Goal: Information Seeking & Learning: Learn about a topic

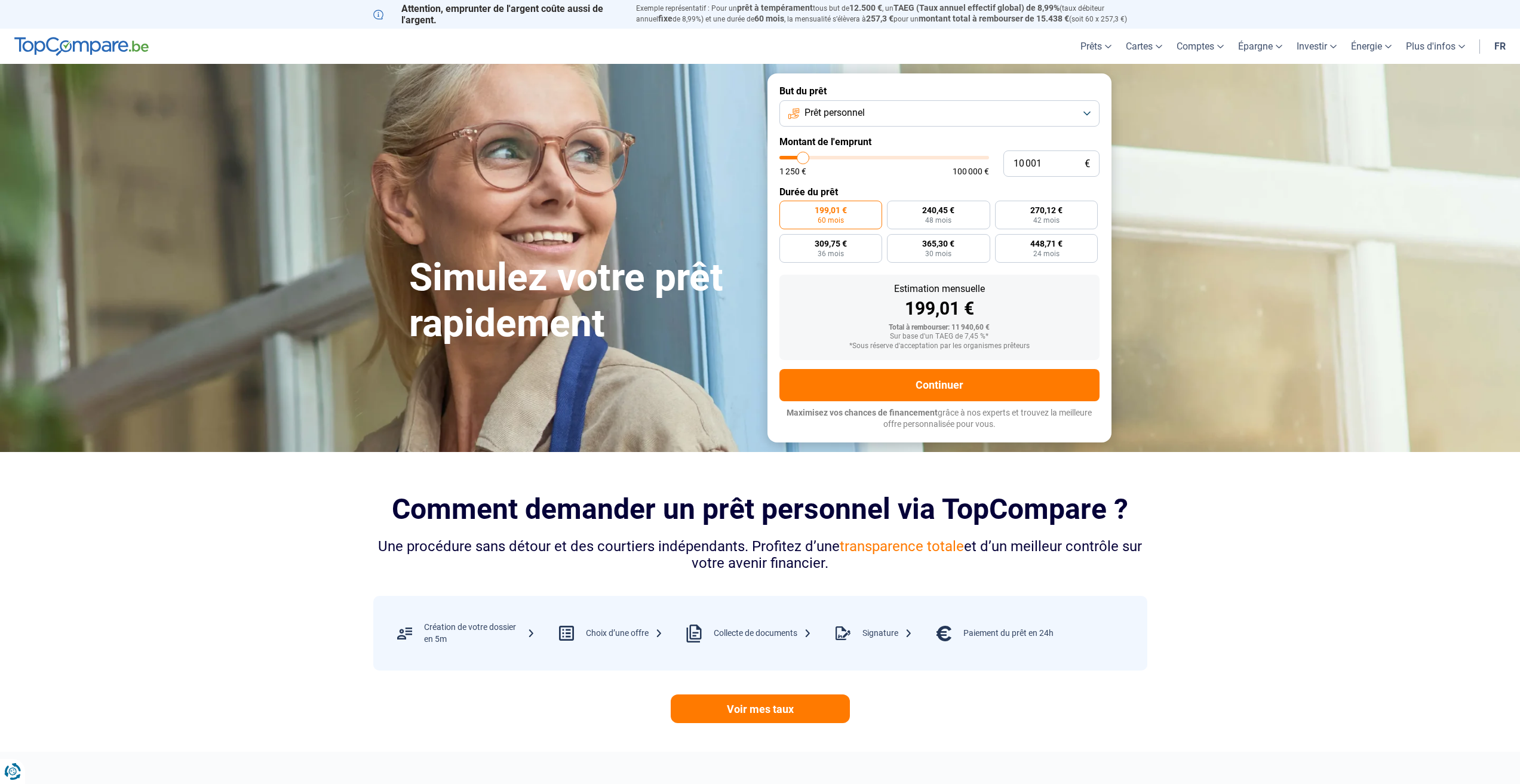
type input "9 500"
type input "9500"
type input "11 000"
type input "11000"
type input "14 500"
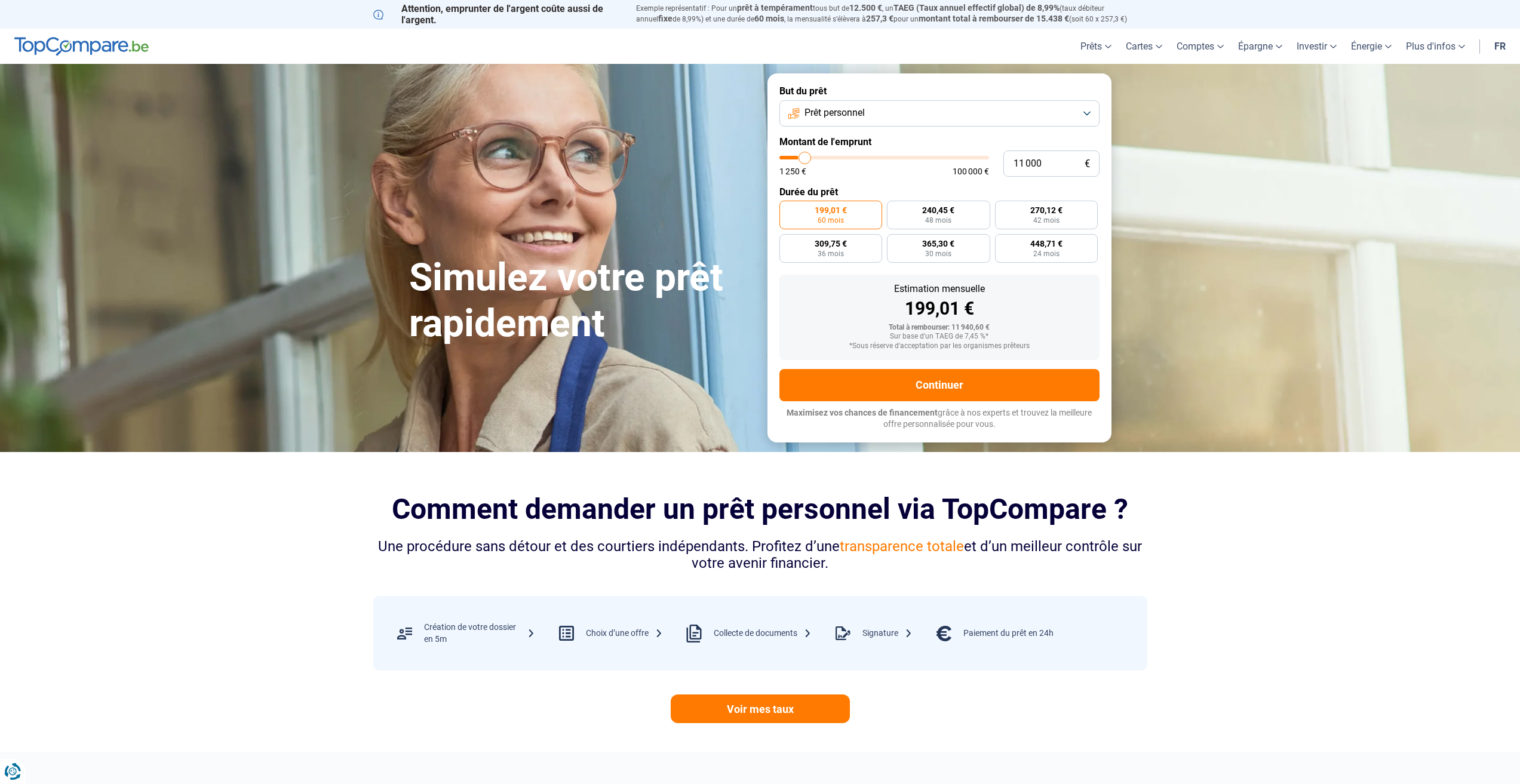
type input "14500"
type input "18 000"
type input "18000"
type input "22 250"
type input "22250"
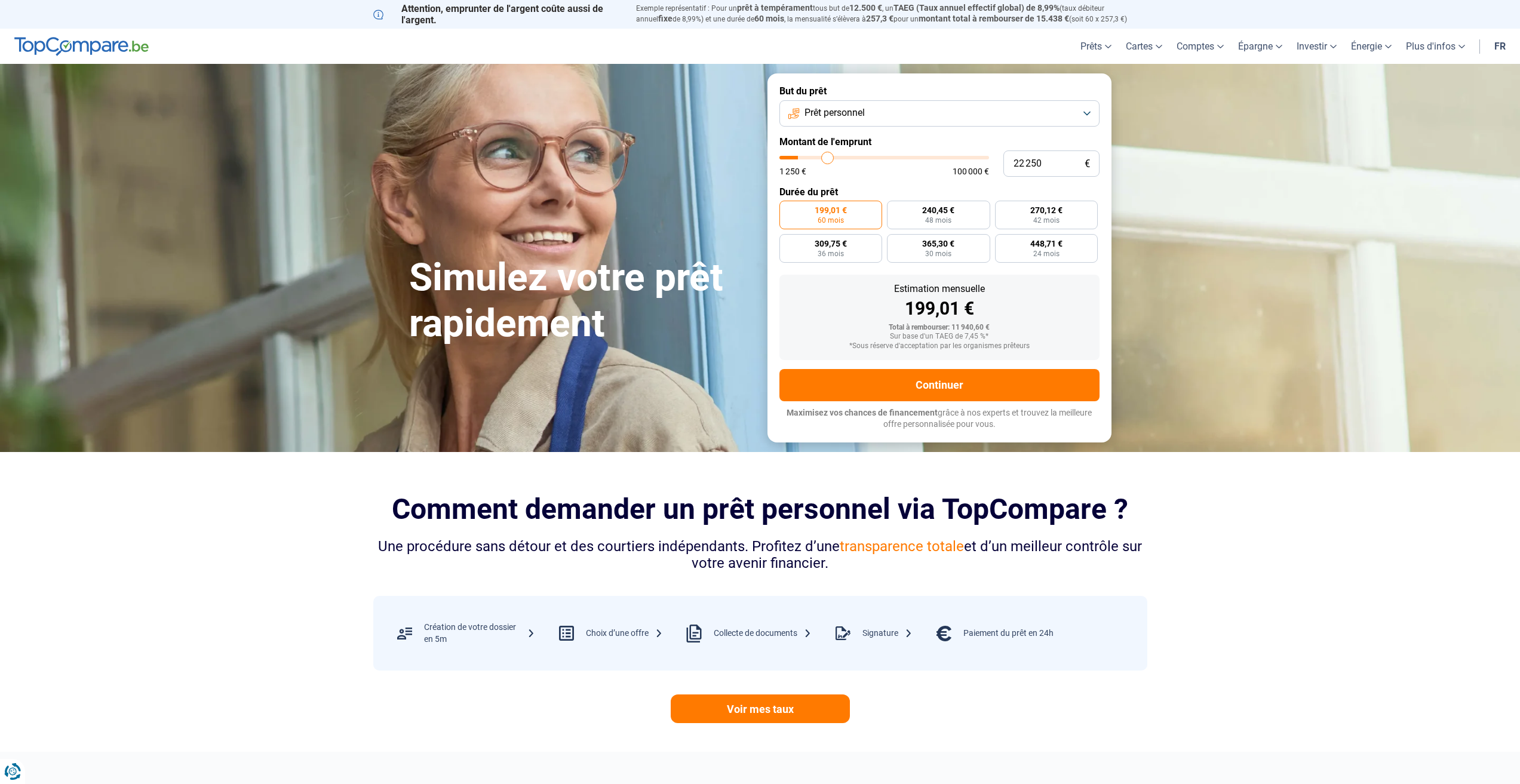
type input "26 750"
type input "26750"
type input "31 000"
type input "31000"
type input "34 750"
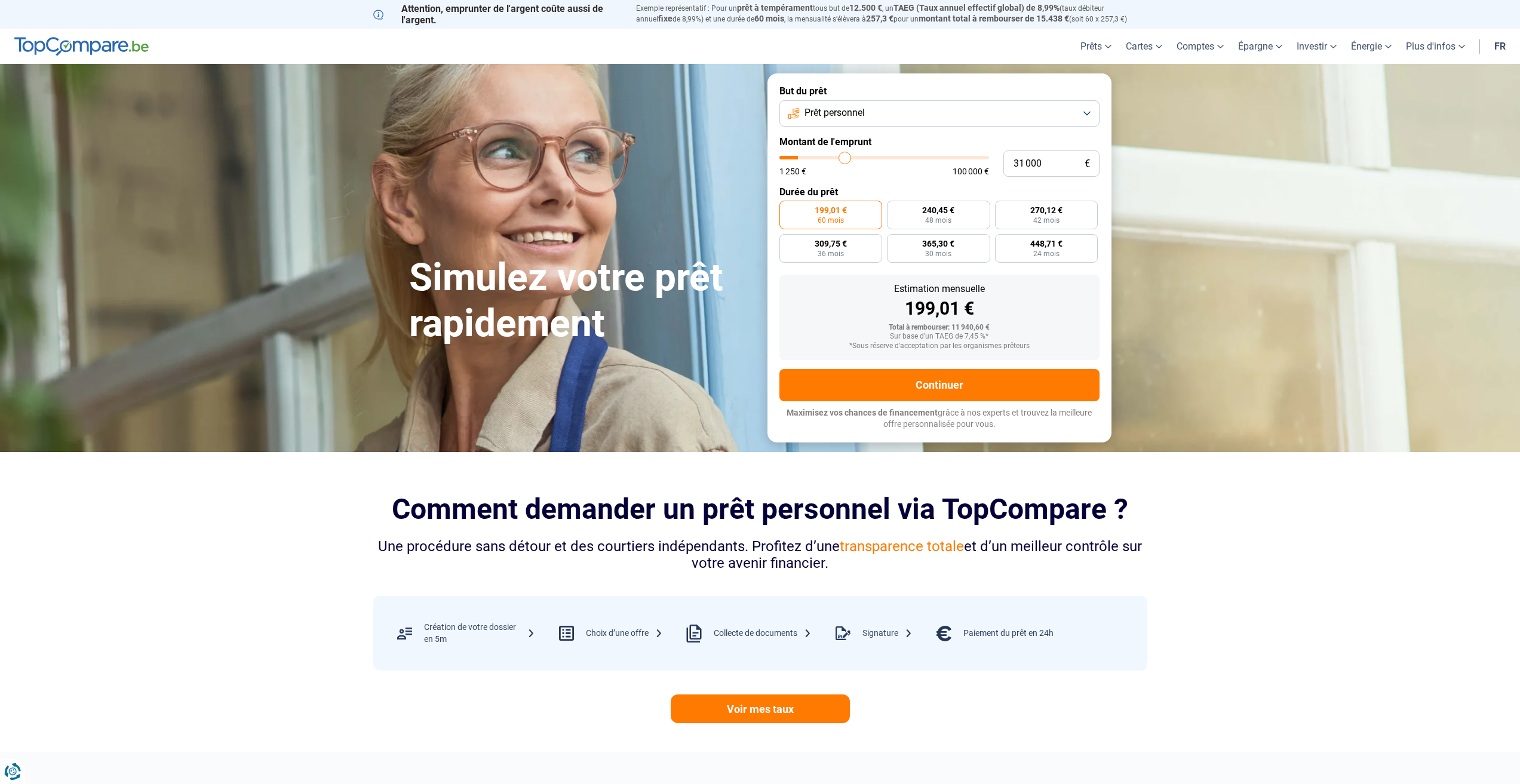
type input "34750"
type input "38 250"
type input "38250"
type input "43 500"
type input "43500"
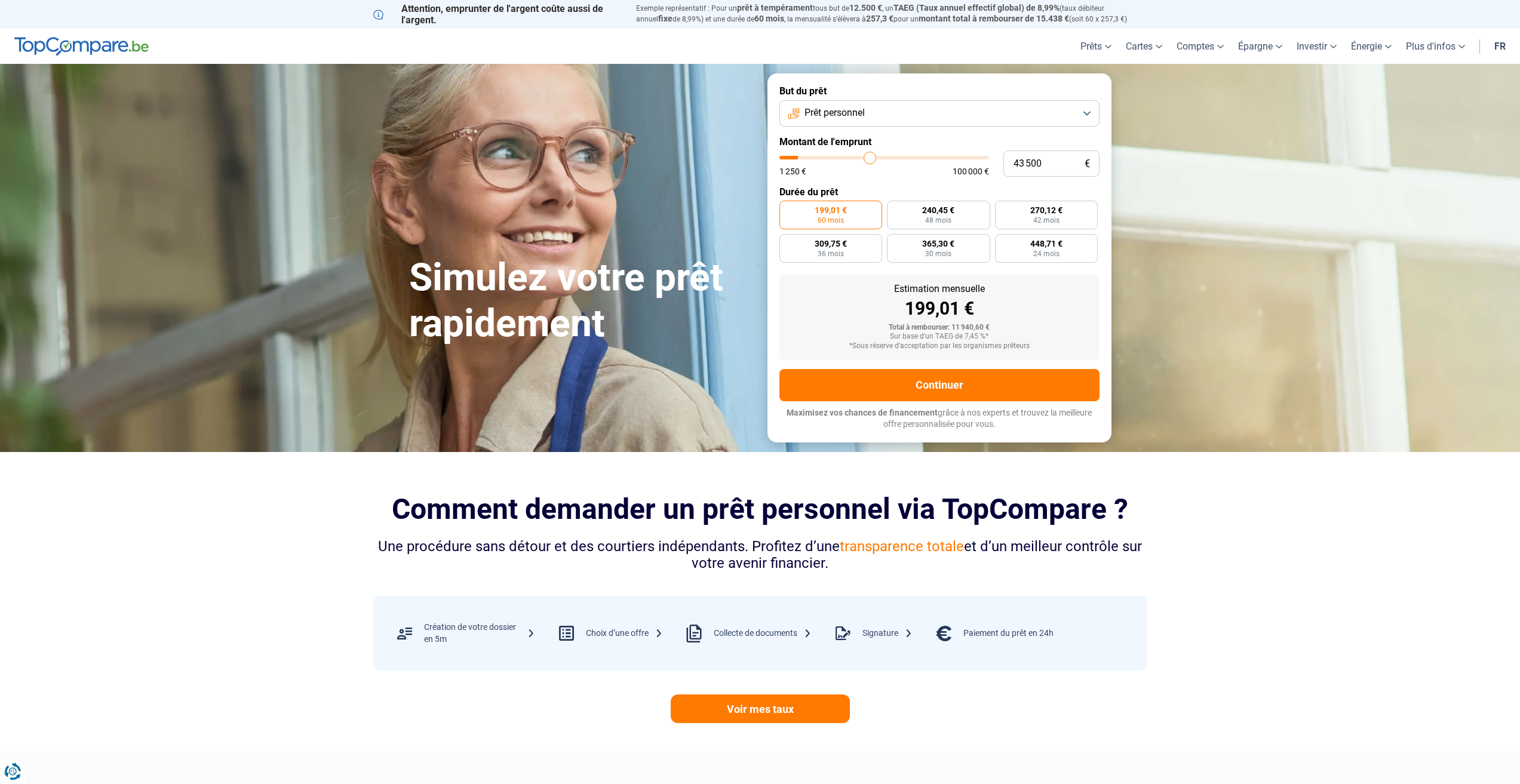
type input "47 000"
type input "47000"
type input "51 000"
type input "51000"
type input "54 250"
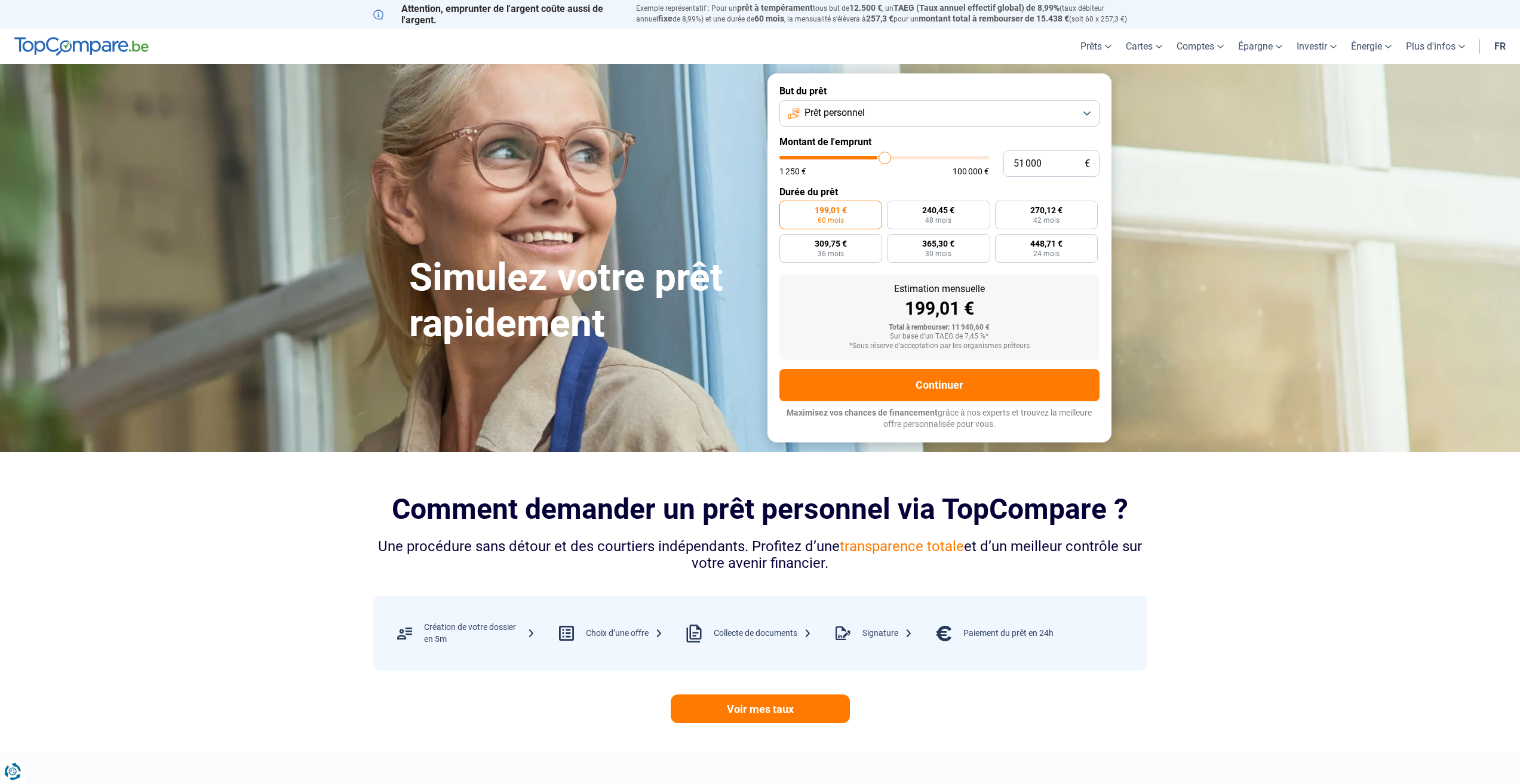
type input "54250"
type input "57 250"
type input "57250"
type input "60 500"
type input "60500"
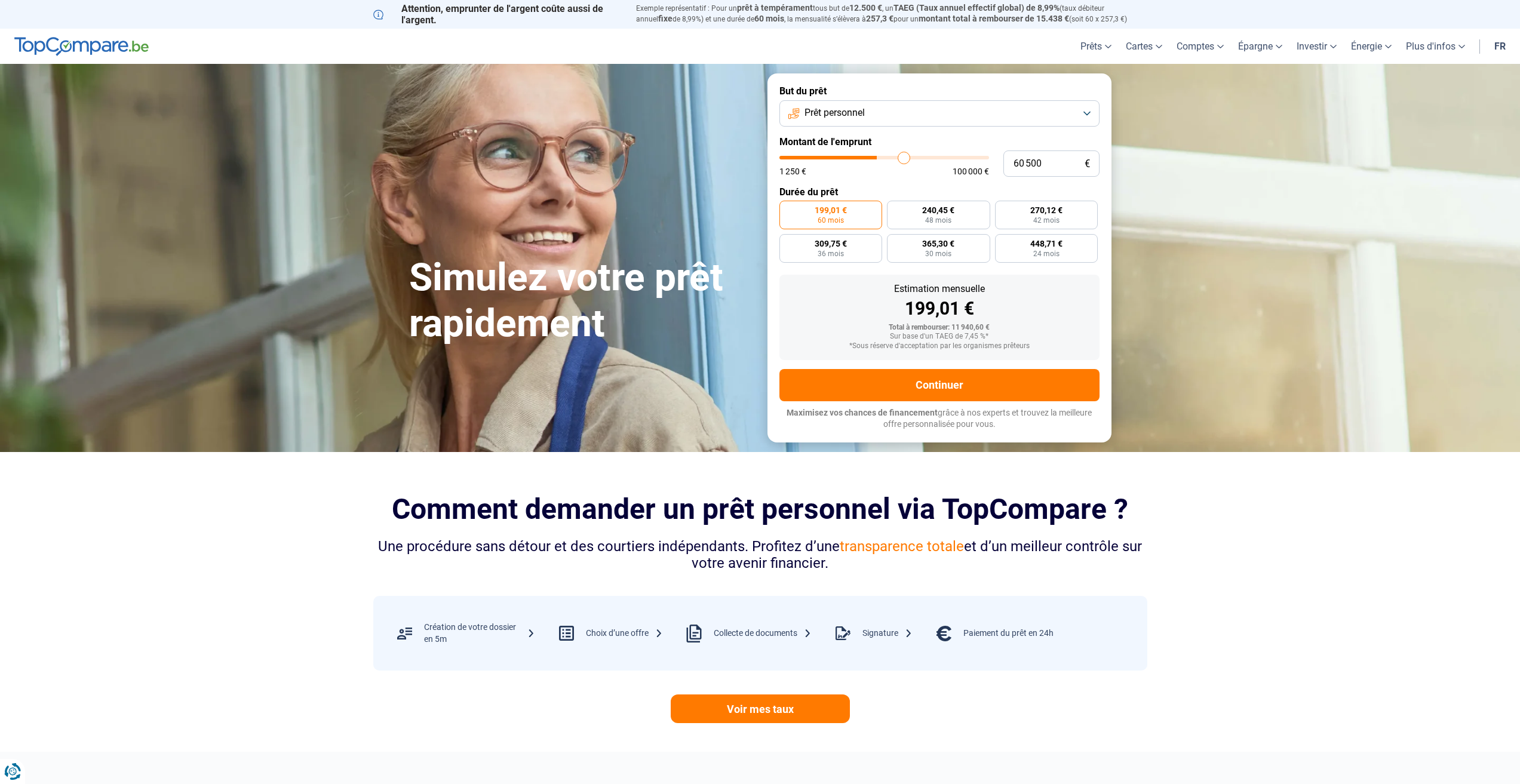
type input "64 250"
type input "64250"
type input "68 000"
type input "68000"
type input "71 000"
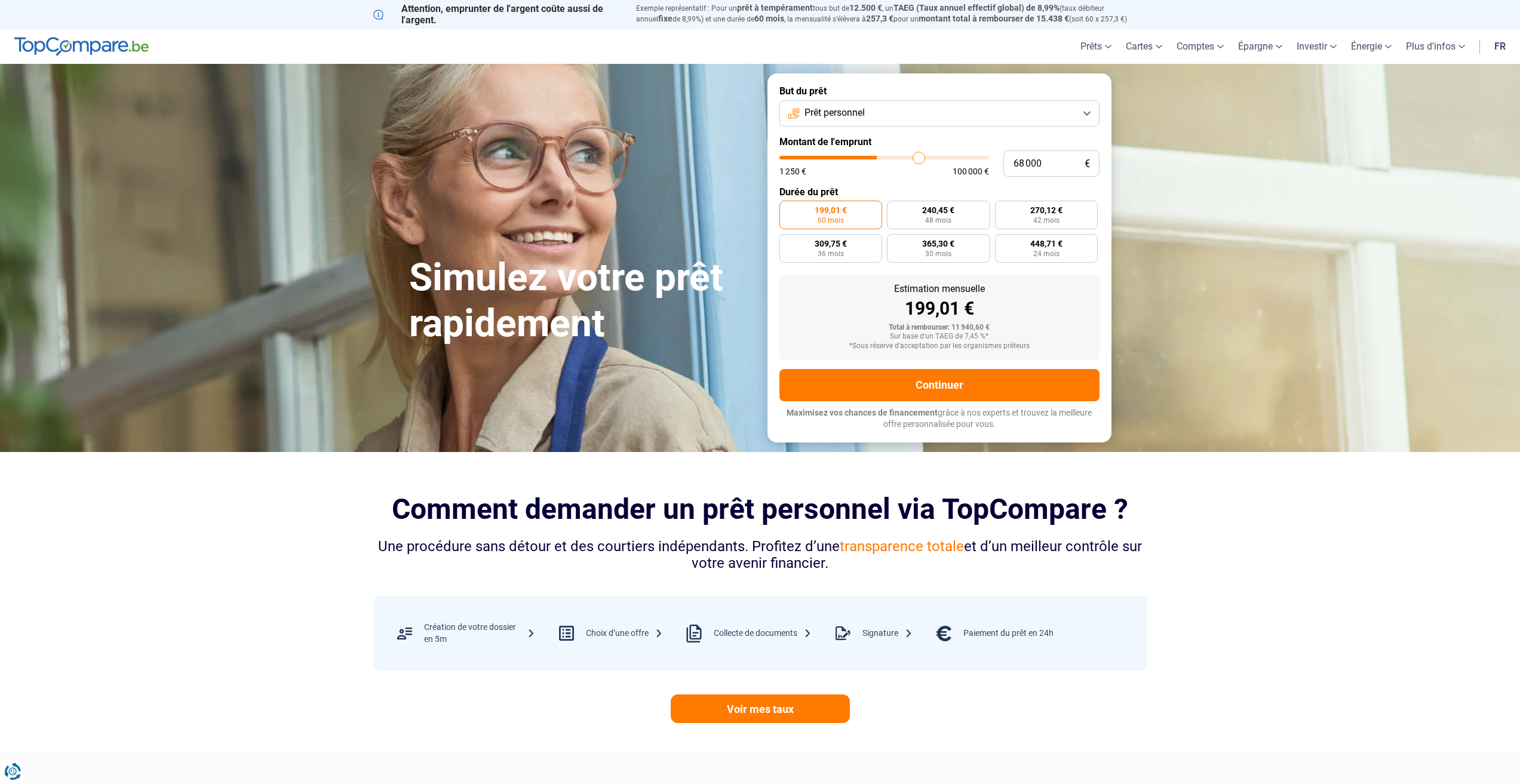
type input "71000"
type input "73 250"
type input "73250"
type input "75 000"
type input "75000"
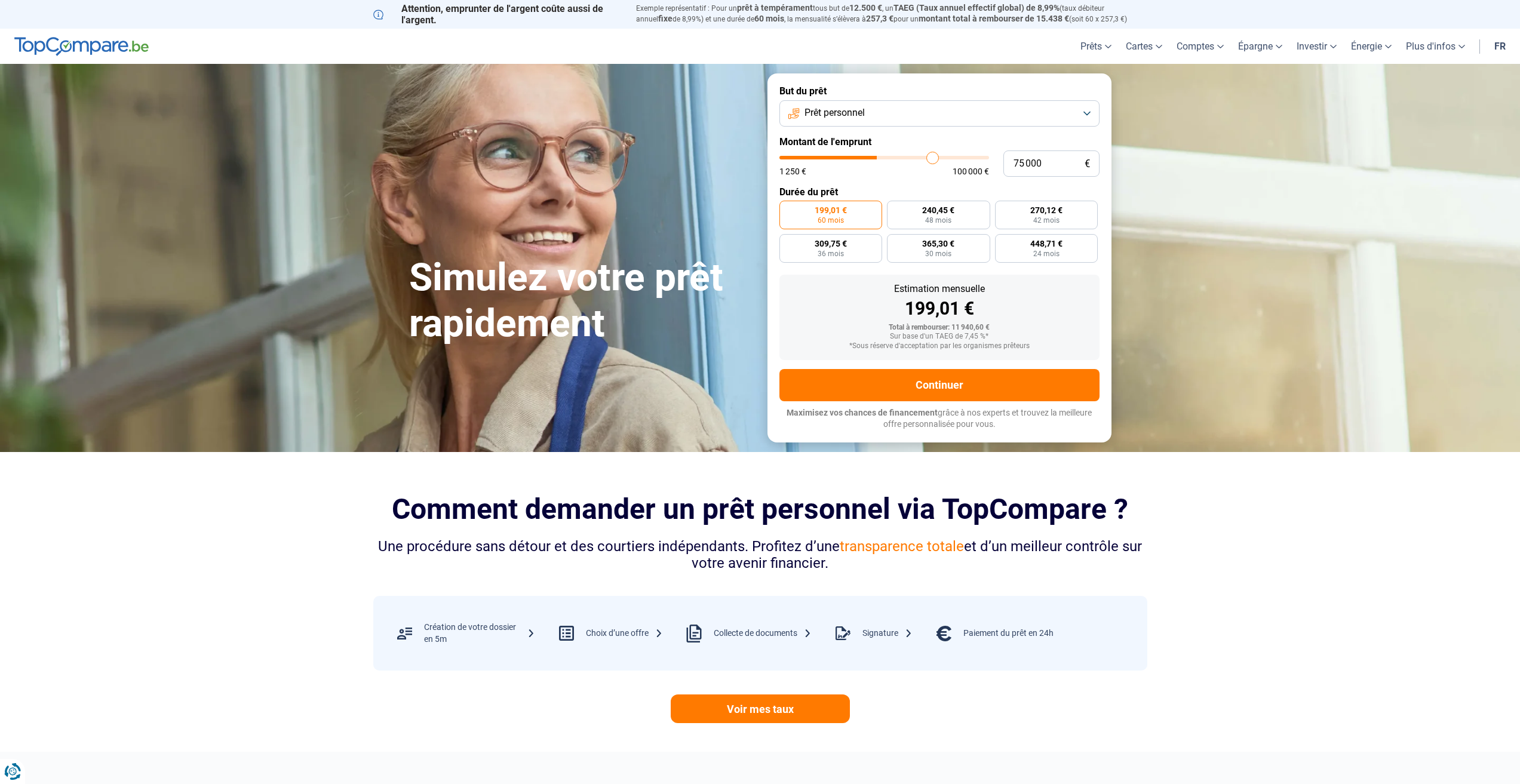
type input "76 750"
type input "76750"
type input "77 750"
type input "77750"
type input "78 250"
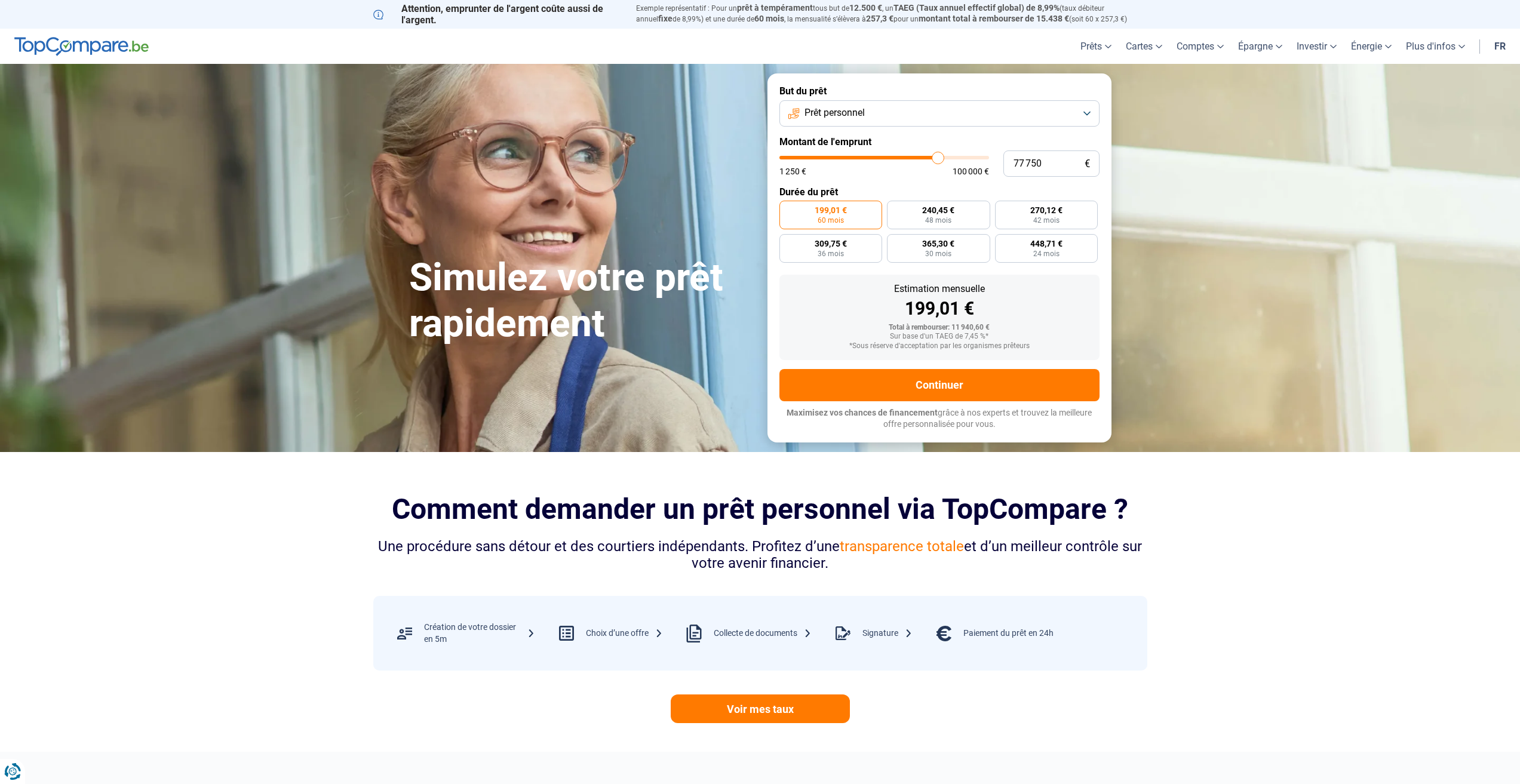
type input "78250"
type input "78 500"
type input "78500"
type input "79 500"
type input "79500"
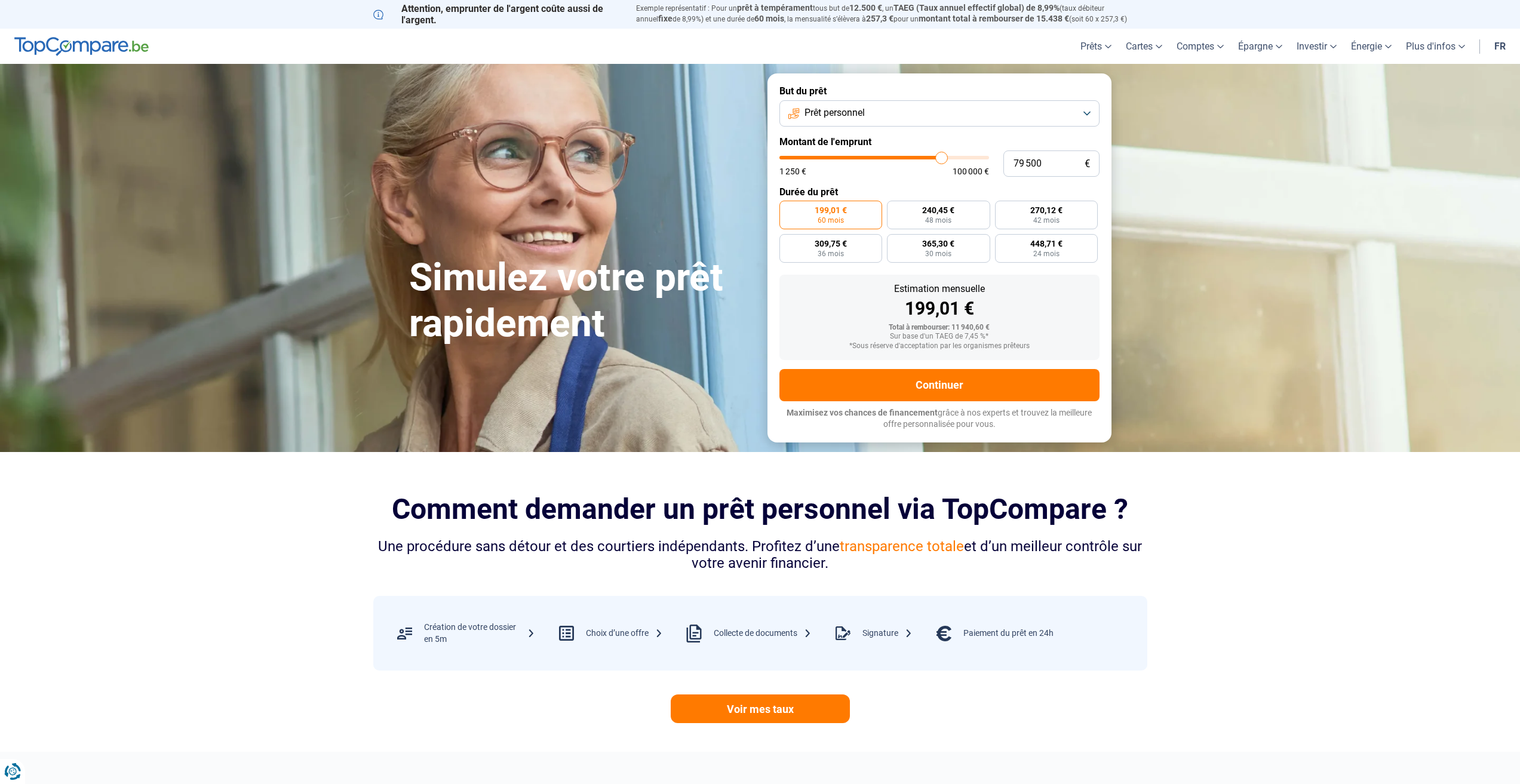
type input "80 250"
type input "80250"
type input "81 250"
type input "81250"
type input "81 750"
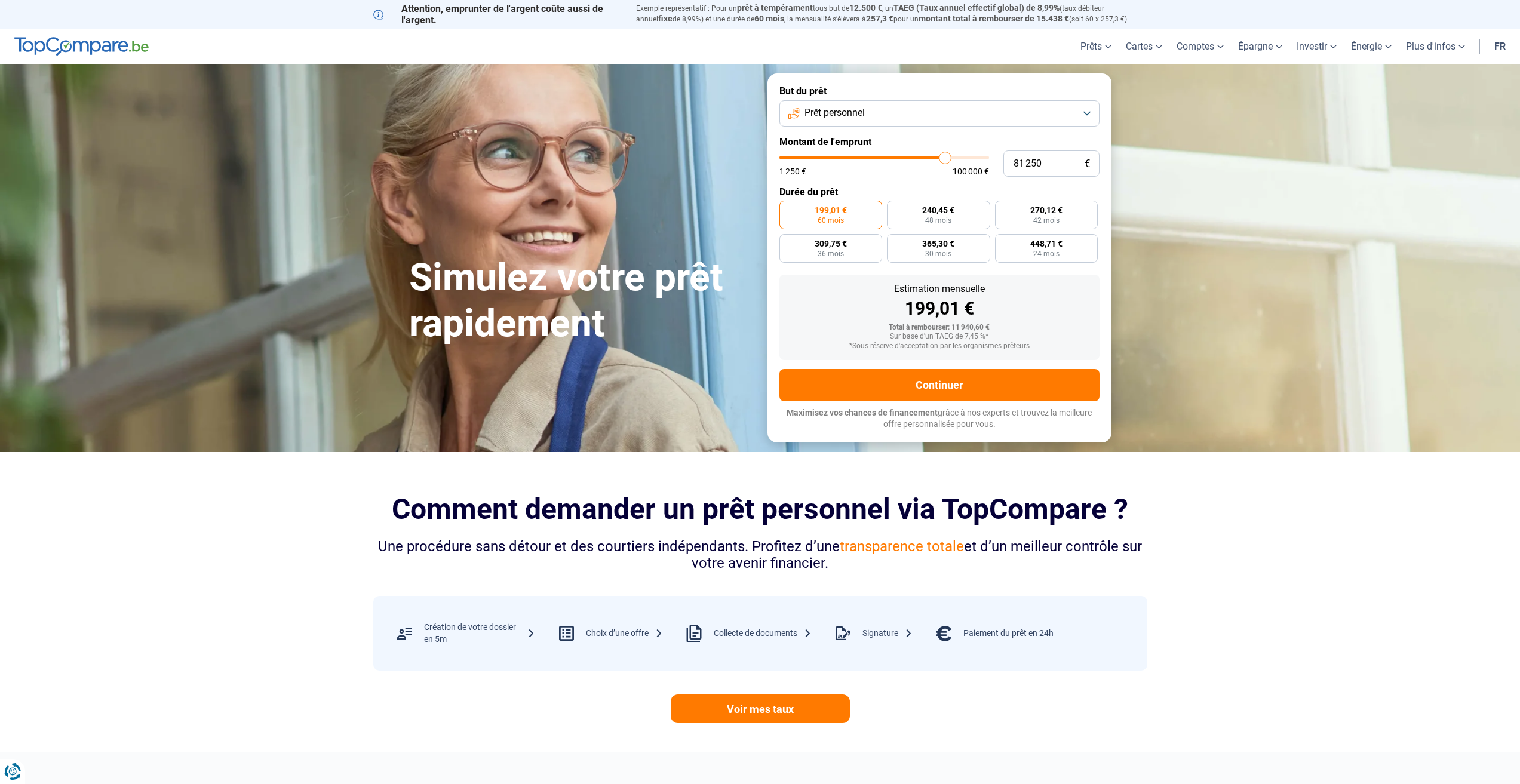
type input "81750"
type input "82 250"
type input "82250"
type input "81 750"
type input "81750"
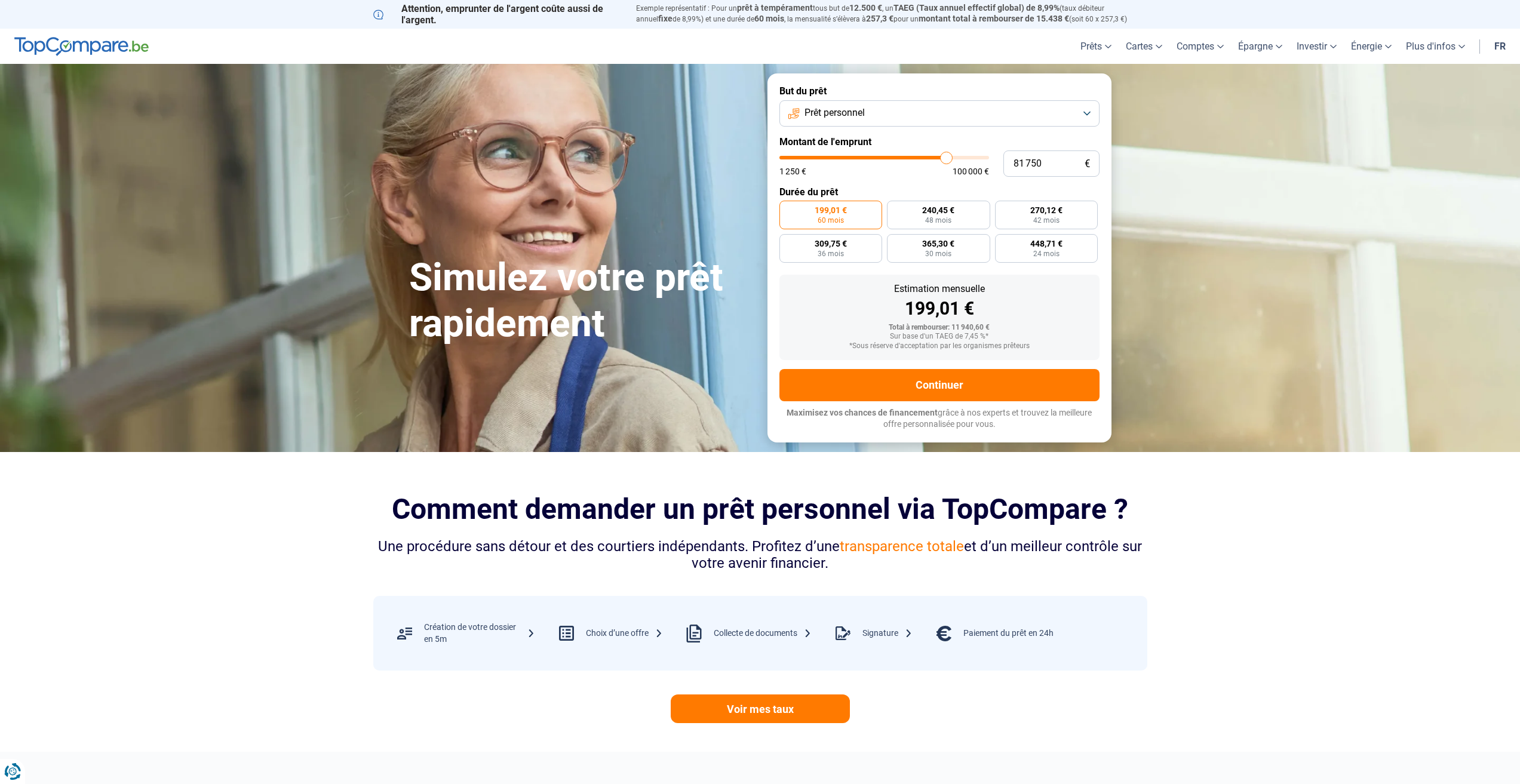
type input "81 000"
type input "81000"
type input "80 750"
type input "80750"
type input "80 250"
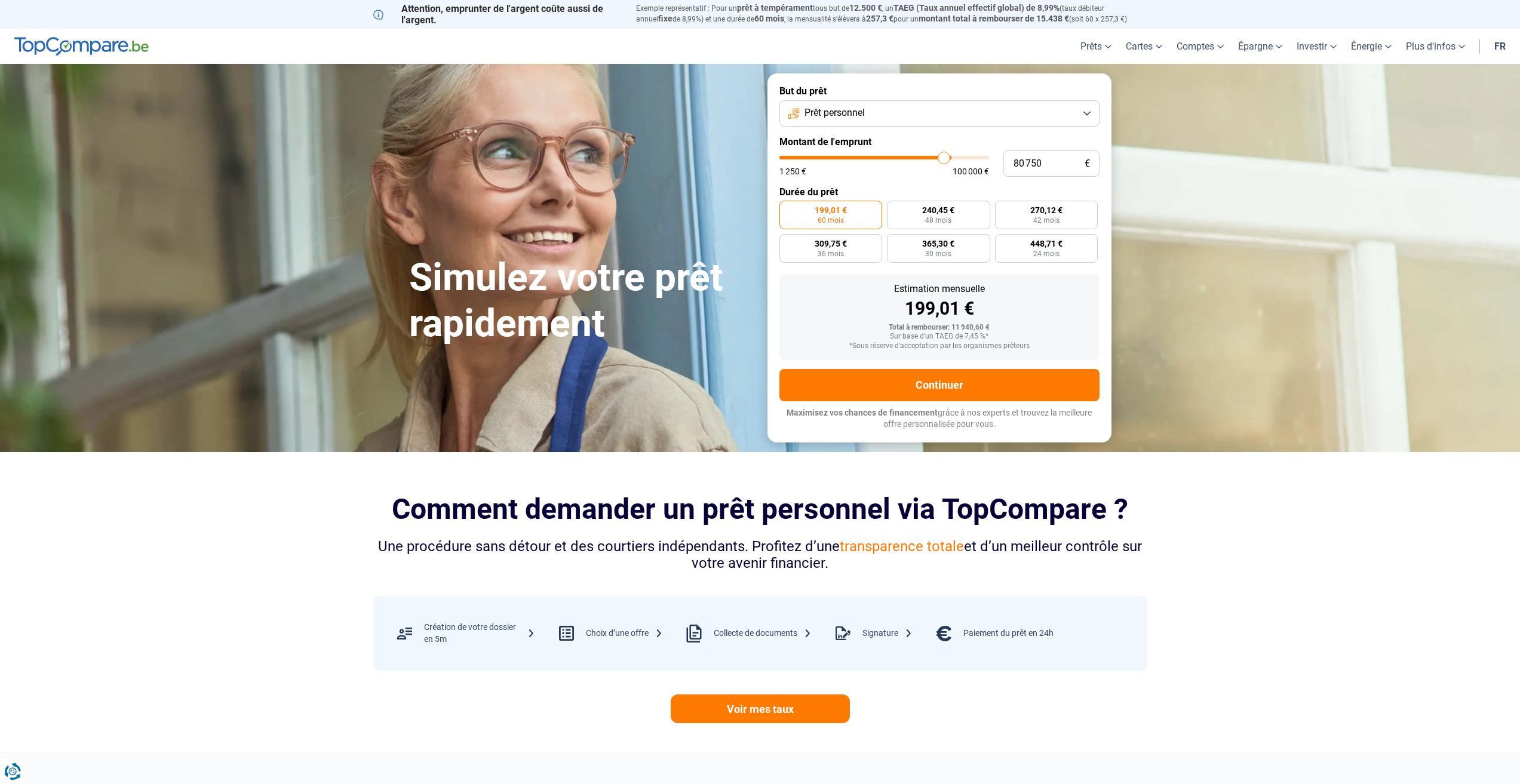
type input "80250"
type input "80 000"
drag, startPoint x: 802, startPoint y: 159, endPoint x: 942, endPoint y: 177, distance: 141.2
type input "80000"
click at [942, 160] on input "range" at bounding box center [884, 158] width 210 height 4
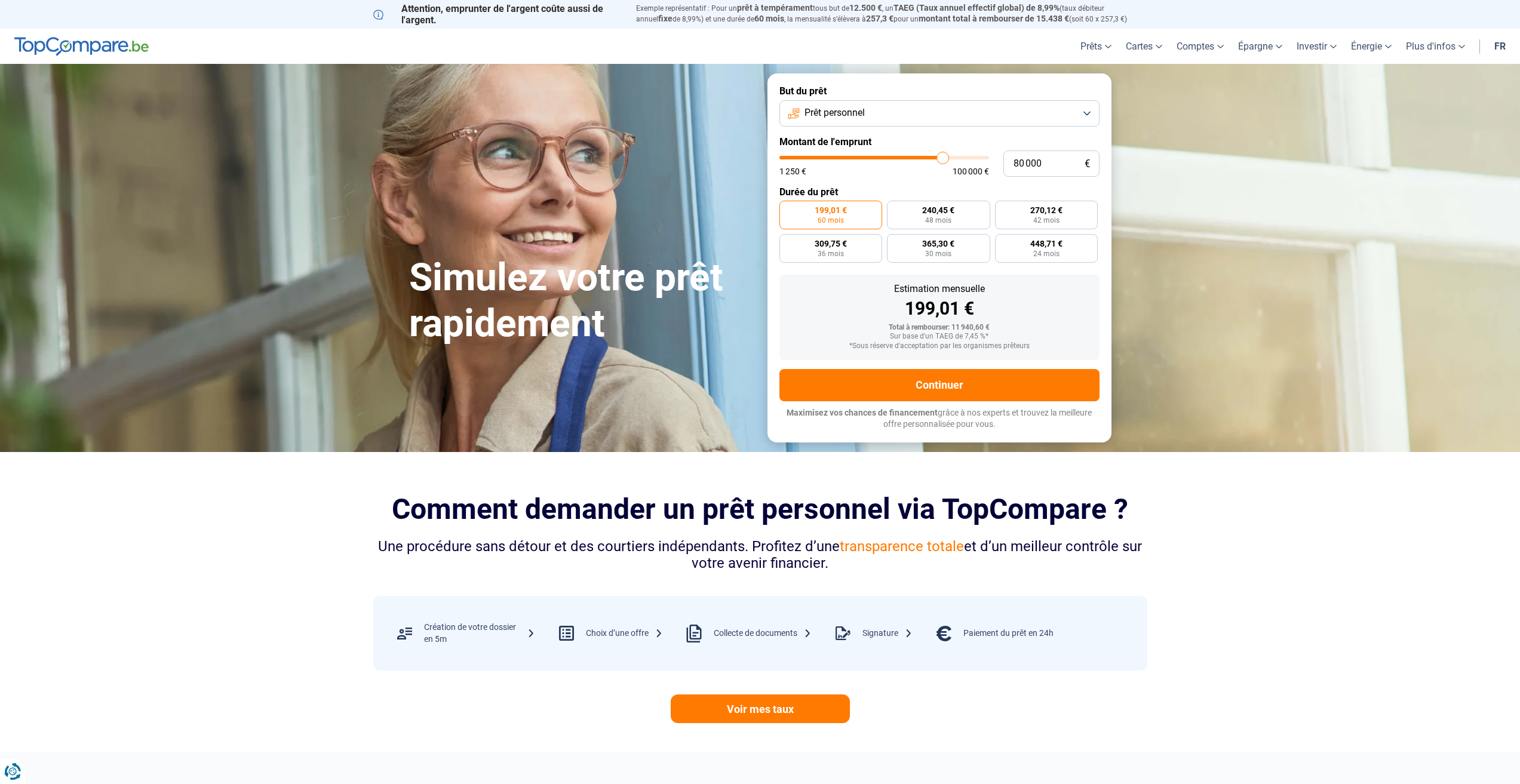
radio input "false"
click at [866, 107] on button "Prêt personnel" at bounding box center [939, 113] width 320 height 26
click at [336, 485] on section "Comment demander un prêt personnel via TopCompare ? Une procédure sans détour e…" at bounding box center [760, 602] width 1520 height 300
